Goal: Check status

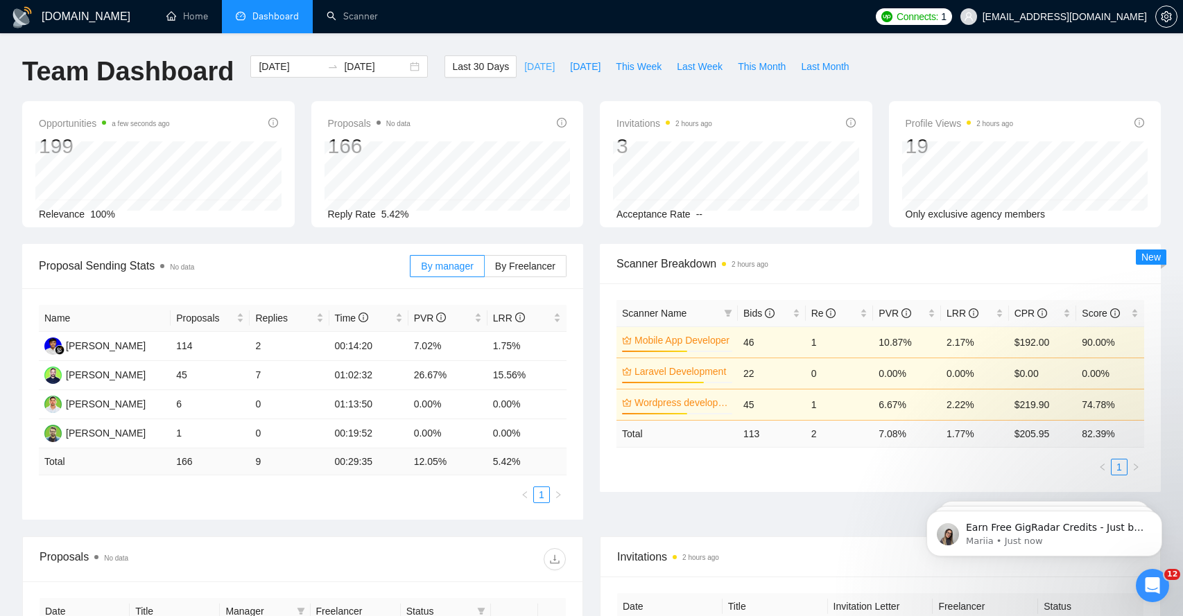
click at [540, 65] on span "[DATE]" at bounding box center [539, 66] width 31 height 15
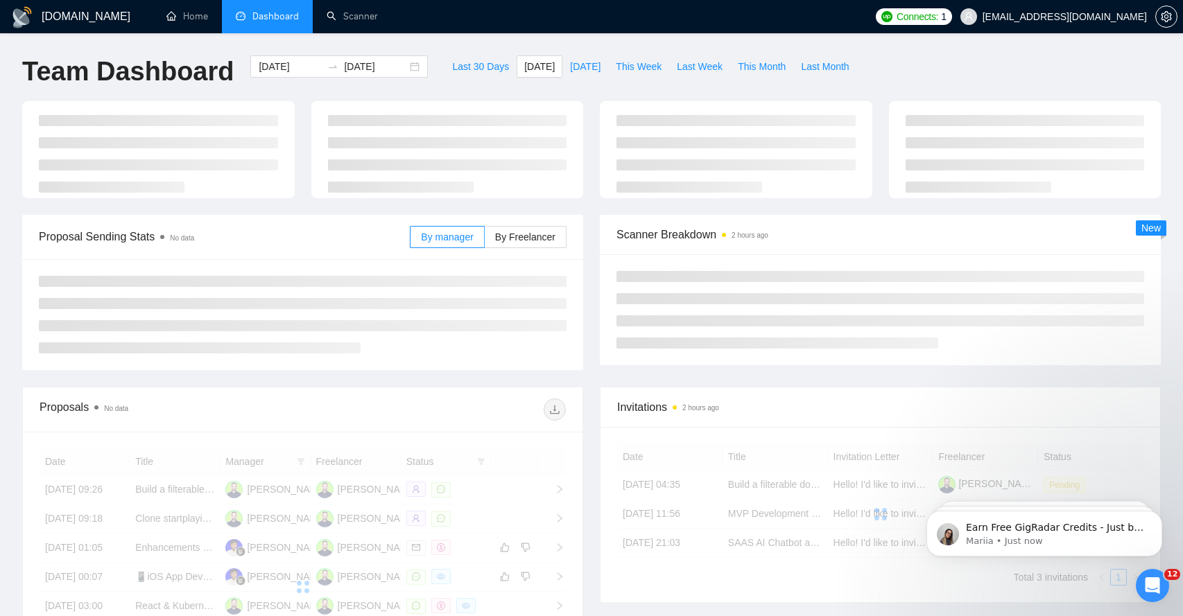
type input "[DATE]"
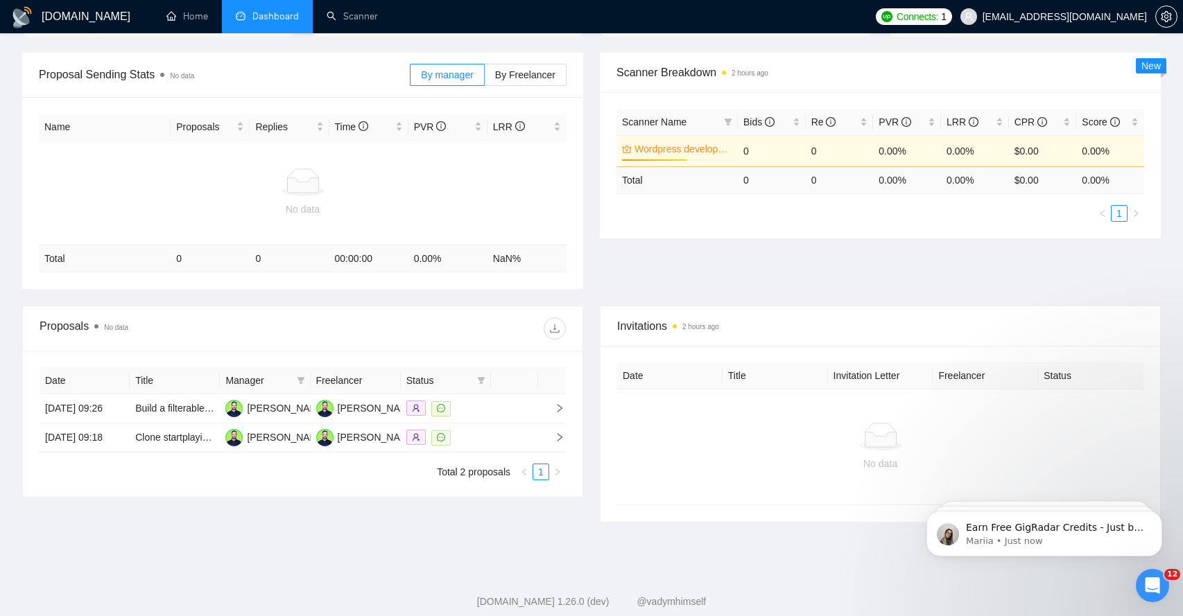
scroll to position [193, 0]
click at [546, 411] on span "right" at bounding box center [554, 406] width 21 height 10
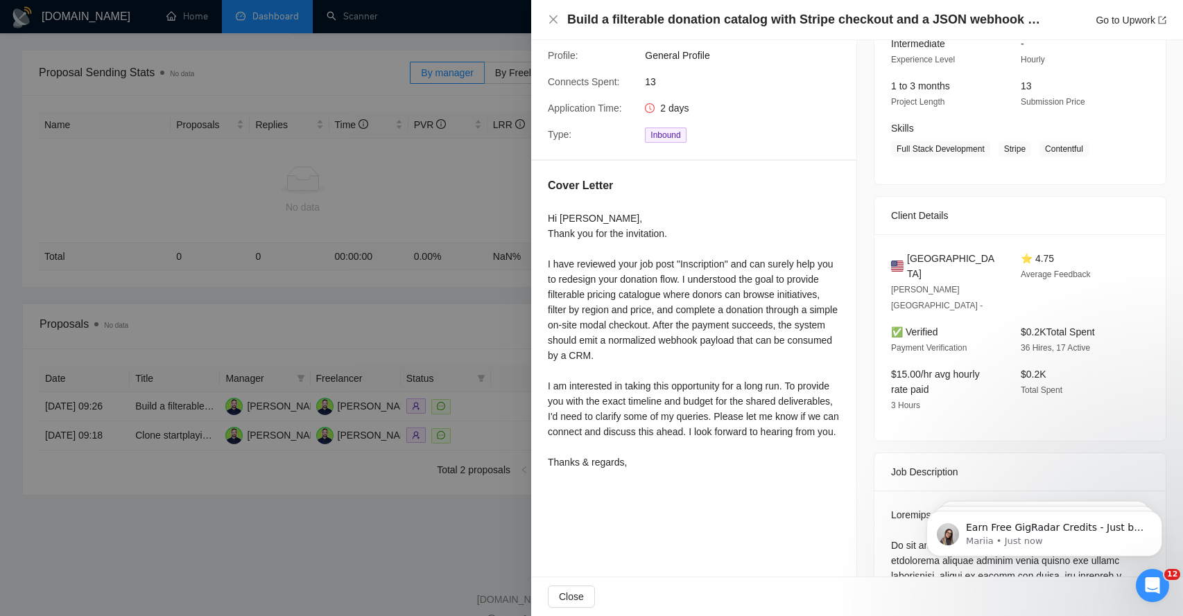
scroll to position [150, 0]
click at [478, 568] on div at bounding box center [591, 308] width 1183 height 616
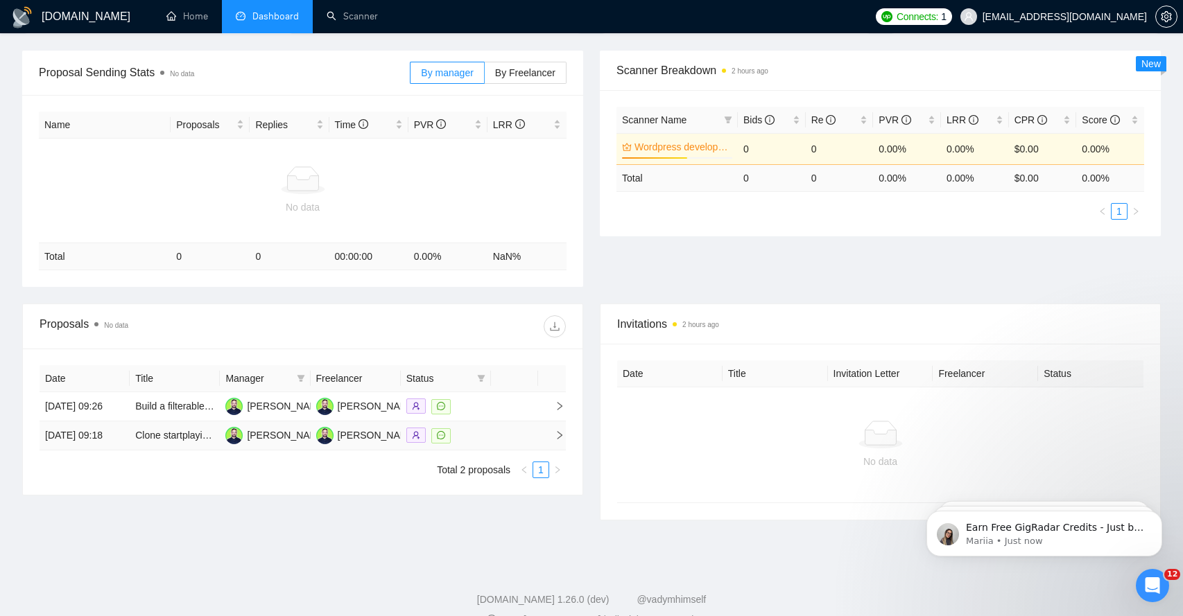
click at [516, 451] on td at bounding box center [514, 436] width 47 height 29
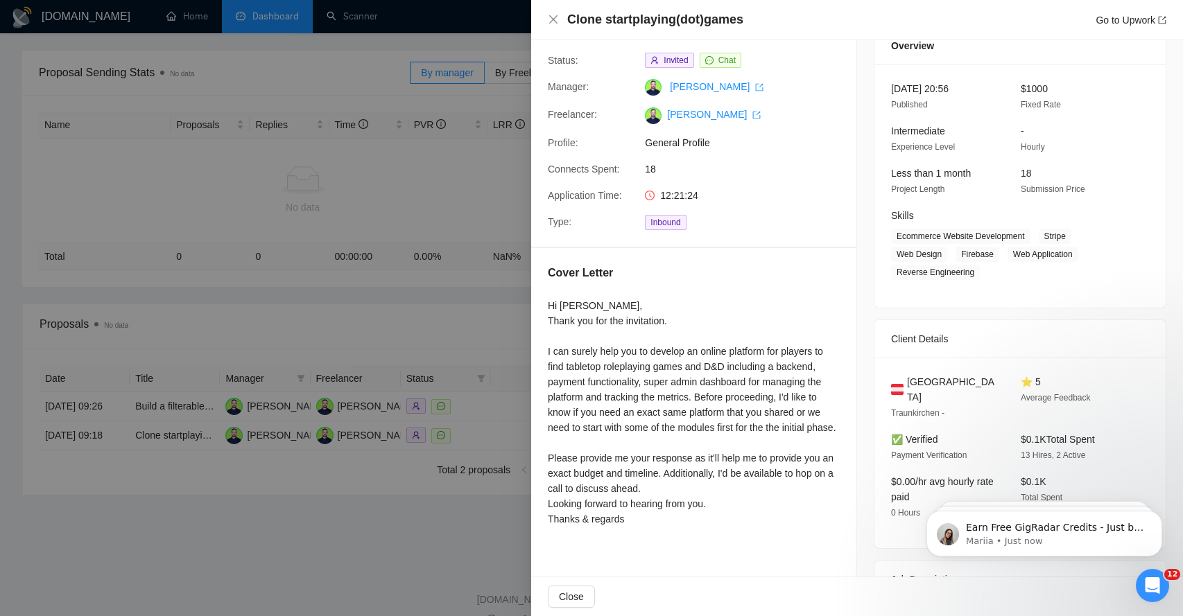
scroll to position [54, 0]
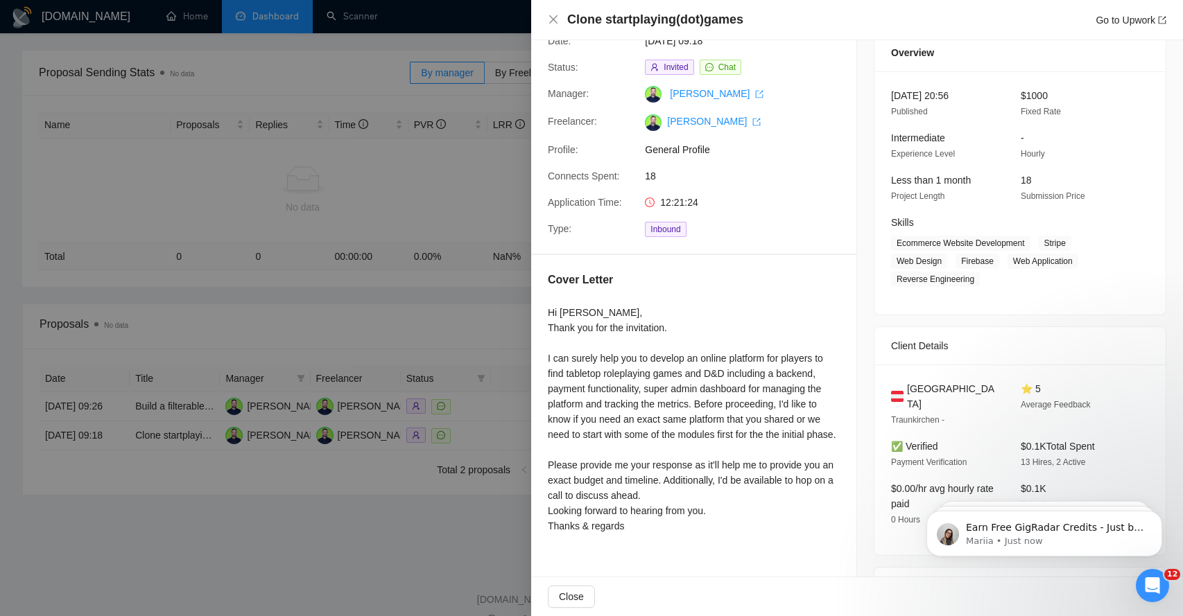
click at [399, 553] on div at bounding box center [591, 308] width 1183 height 616
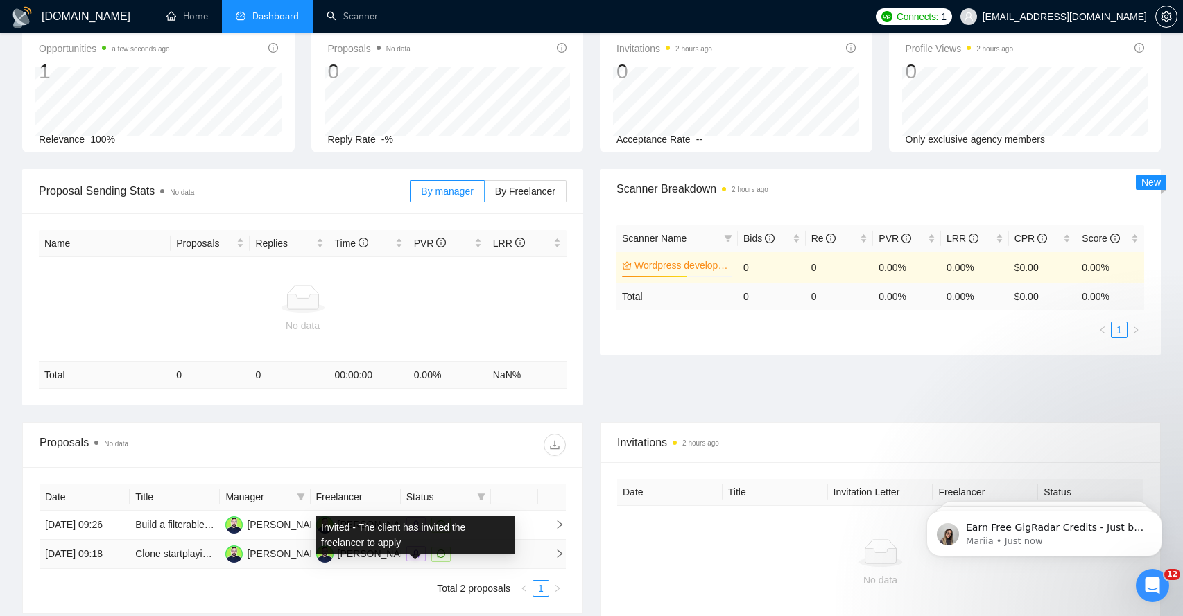
scroll to position [0, 0]
